Goal: Navigation & Orientation: Find specific page/section

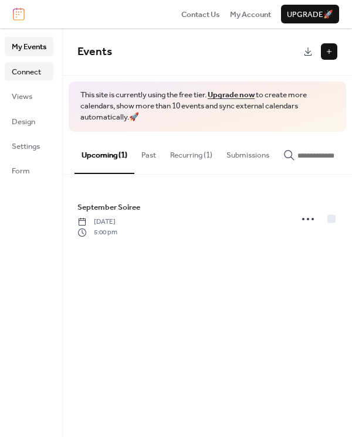
click at [36, 66] on span "Connect" at bounding box center [26, 72] width 29 height 12
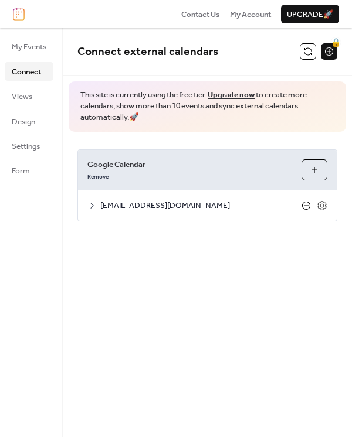
click at [302, 202] on icon at bounding box center [305, 205] width 9 height 9
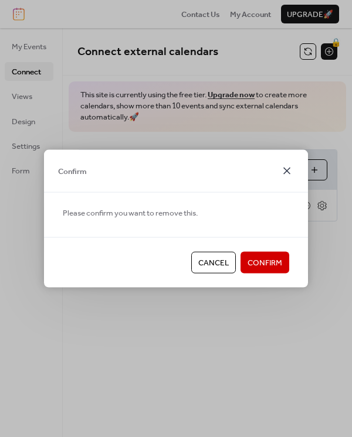
click at [286, 168] on icon at bounding box center [287, 171] width 14 height 14
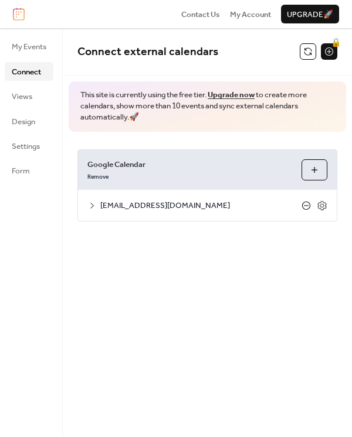
click at [303, 201] on icon at bounding box center [305, 205] width 9 height 9
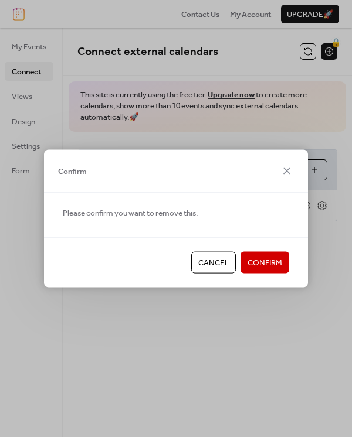
click at [260, 261] on span "Confirm" at bounding box center [264, 263] width 35 height 12
